Goal: Information Seeking & Learning: Learn about a topic

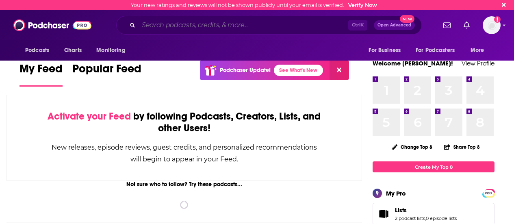
click at [245, 26] on input "Search podcasts, credits, & more..." at bounding box center [244, 25] width 210 height 13
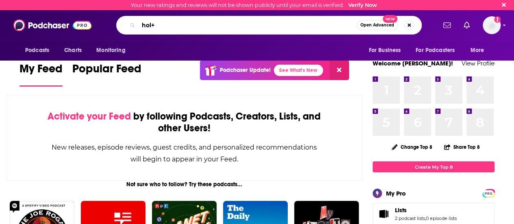
type input "hol+"
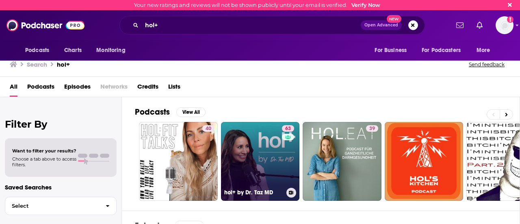
click at [241, 157] on link "63 hol+ by Dr. Taz MD" at bounding box center [260, 161] width 79 height 79
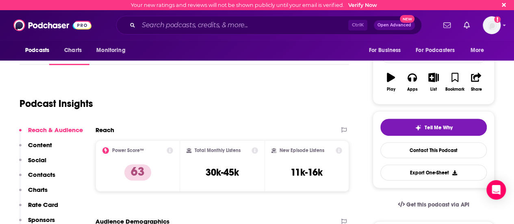
scroll to position [109, 0]
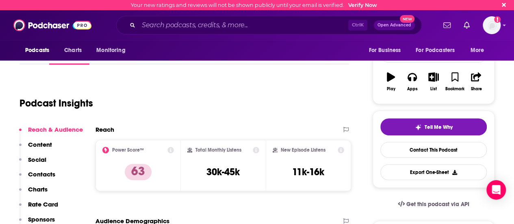
click at [46, 176] on p "Contacts" at bounding box center [41, 174] width 27 height 8
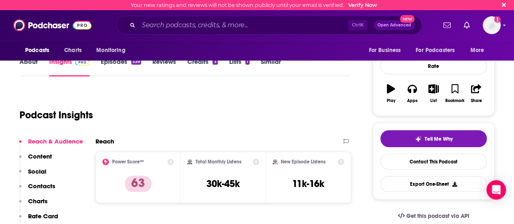
scroll to position [74, 0]
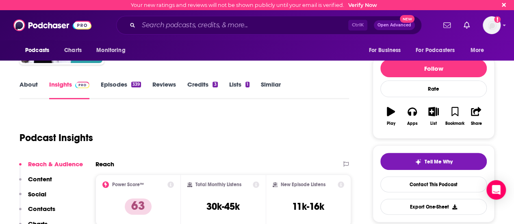
click at [115, 90] on link "Episodes 339" at bounding box center [121, 89] width 40 height 19
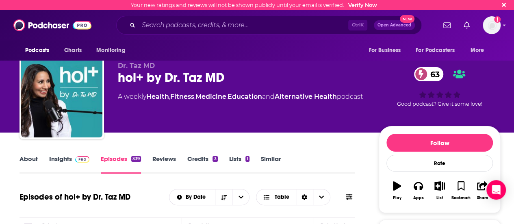
scroll to position [156, 0]
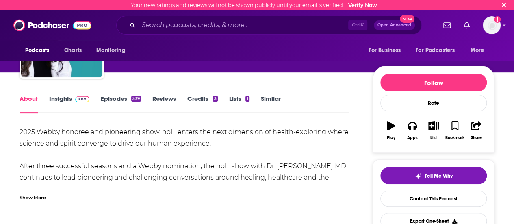
scroll to position [92, 0]
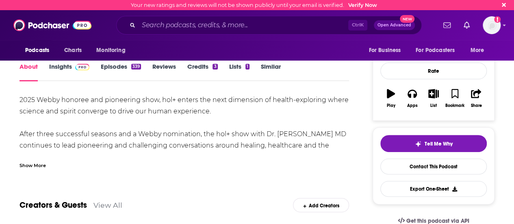
click at [43, 165] on div "Show More" at bounding box center [33, 165] width 26 height 8
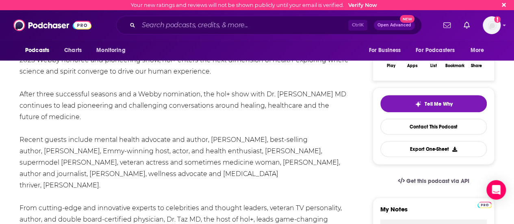
scroll to position [0, 0]
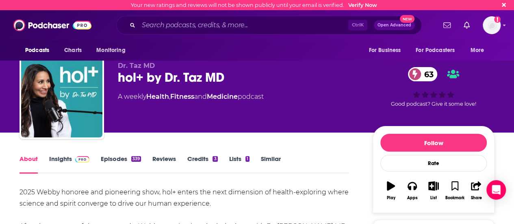
click at [73, 160] on span at bounding box center [80, 159] width 17 height 8
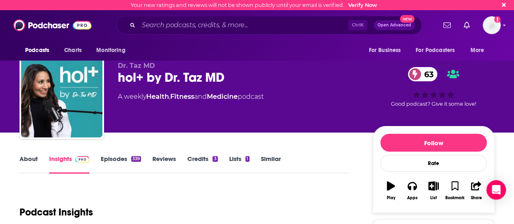
click at [107, 160] on link "Episodes 339" at bounding box center [121, 164] width 40 height 19
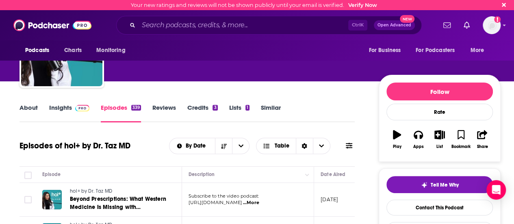
scroll to position [52, 0]
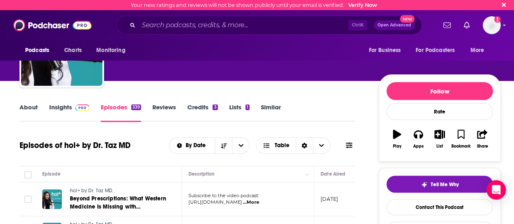
click at [77, 108] on img at bounding box center [82, 107] width 14 height 7
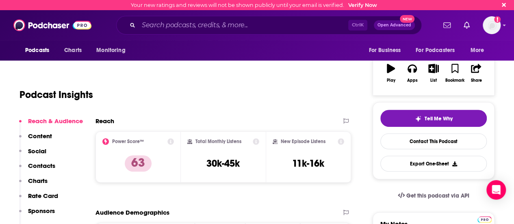
scroll to position [158, 0]
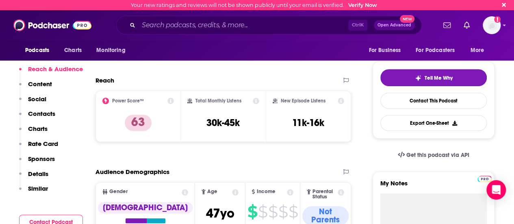
click at [341, 102] on icon at bounding box center [341, 101] width 7 height 7
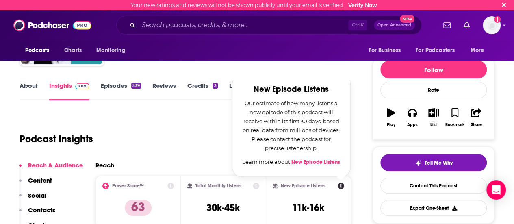
scroll to position [68, 0]
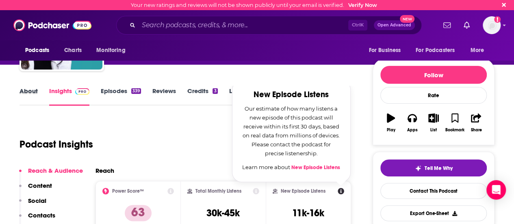
click at [39, 89] on div "About" at bounding box center [35, 96] width 30 height 19
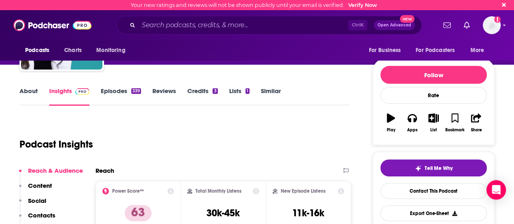
click at [30, 90] on link "About" at bounding box center [29, 96] width 18 height 19
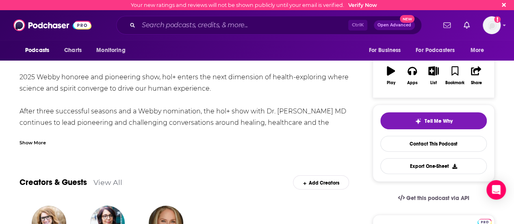
scroll to position [115, 0]
click at [41, 141] on div "Show More" at bounding box center [33, 143] width 26 height 8
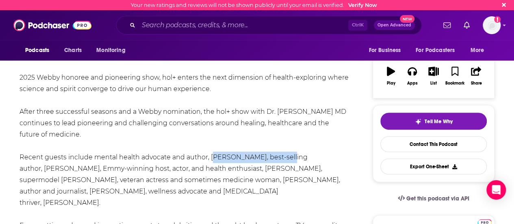
drag, startPoint x: 210, startPoint y: 156, endPoint x: 289, endPoint y: 161, distance: 78.6
click at [289, 161] on div "2025 Webby honoree and pioneering show, hol+ enters the next dimension of healt…" at bounding box center [185, 186] width 330 height 228
copy div "Sophie Gregorie Trudeau"
click at [195, 131] on div "2025 Webby honoree and pioneering show, hol+ enters the next dimension of healt…" at bounding box center [185, 186] width 330 height 228
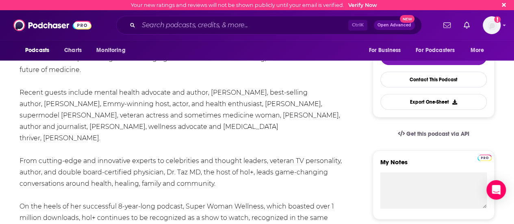
scroll to position [180, 0]
